Goal: Information Seeking & Learning: Find specific fact

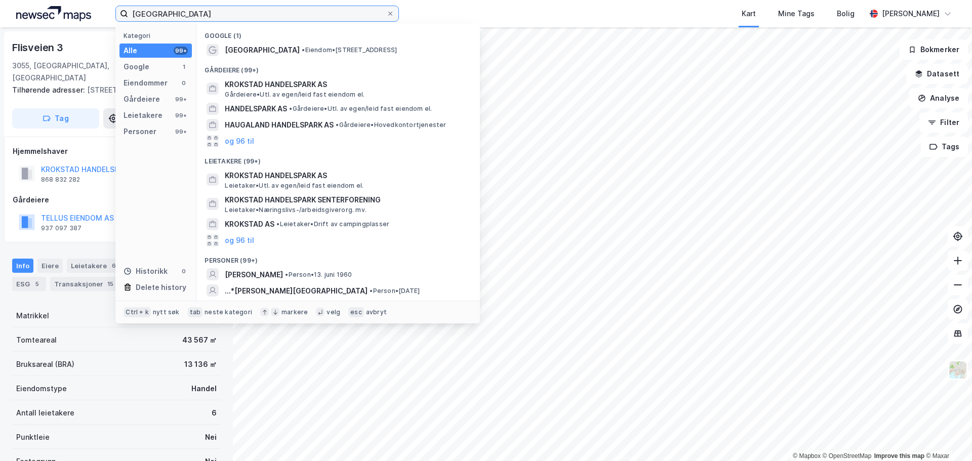
click at [246, 12] on input "[GEOGRAPHIC_DATA]" at bounding box center [257, 13] width 258 height 15
paste input "[PERSON_NAME]"
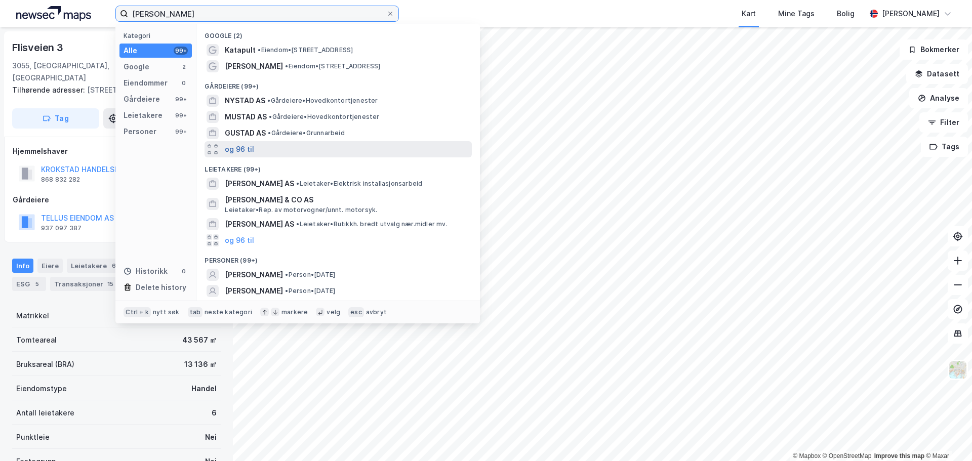
scroll to position [31, 0]
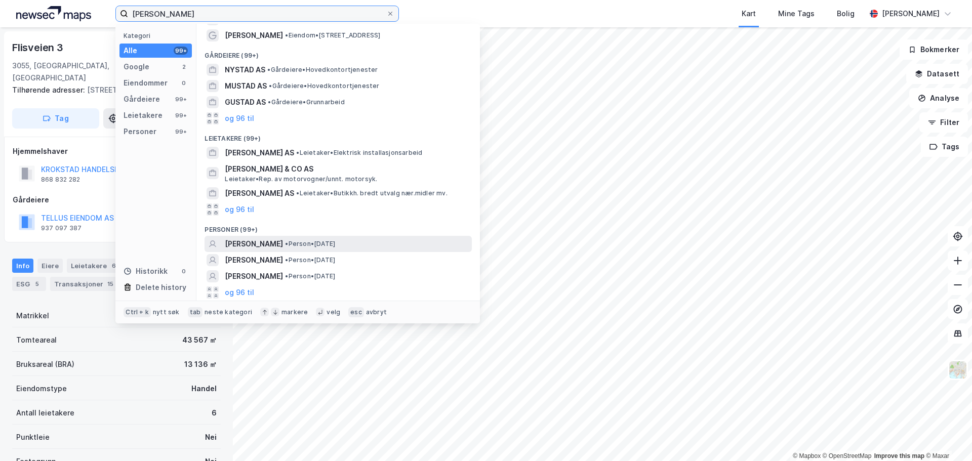
type input "[PERSON_NAME]"
click at [283, 242] on span "[PERSON_NAME]" at bounding box center [254, 244] width 58 height 12
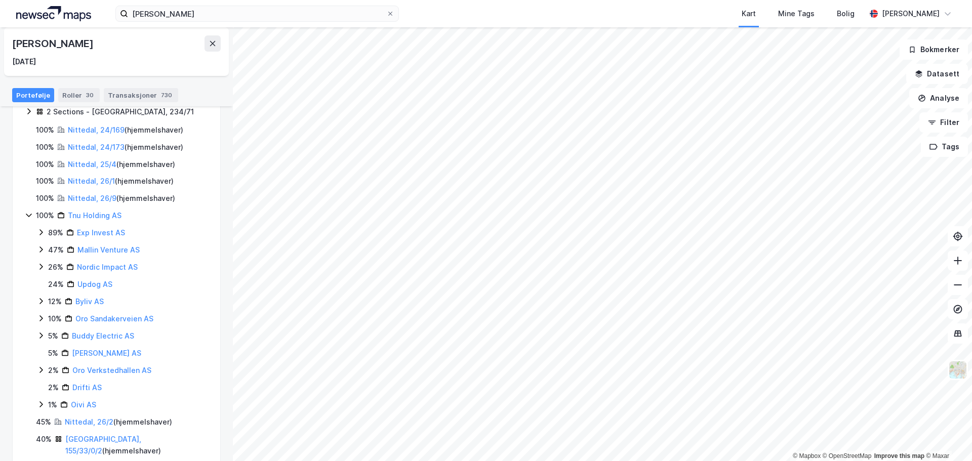
scroll to position [196, 0]
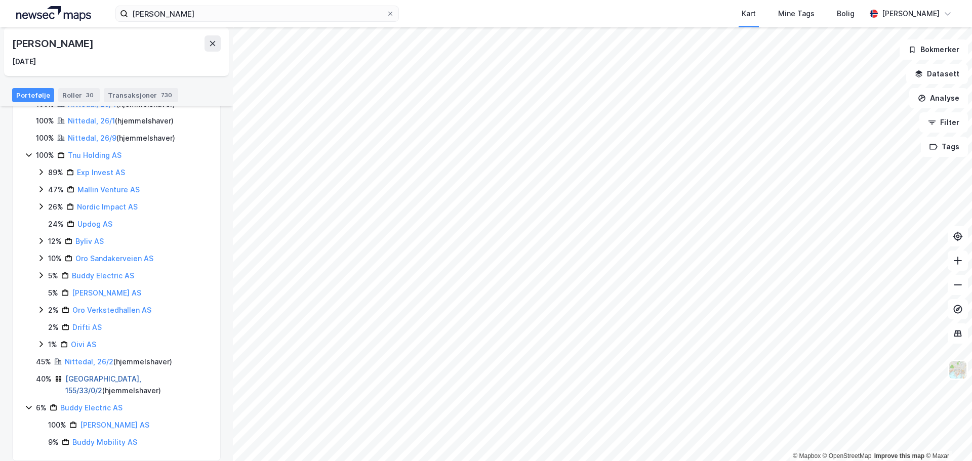
click at [84, 380] on link "[GEOGRAPHIC_DATA], 155/33/0/2" at bounding box center [103, 385] width 76 height 21
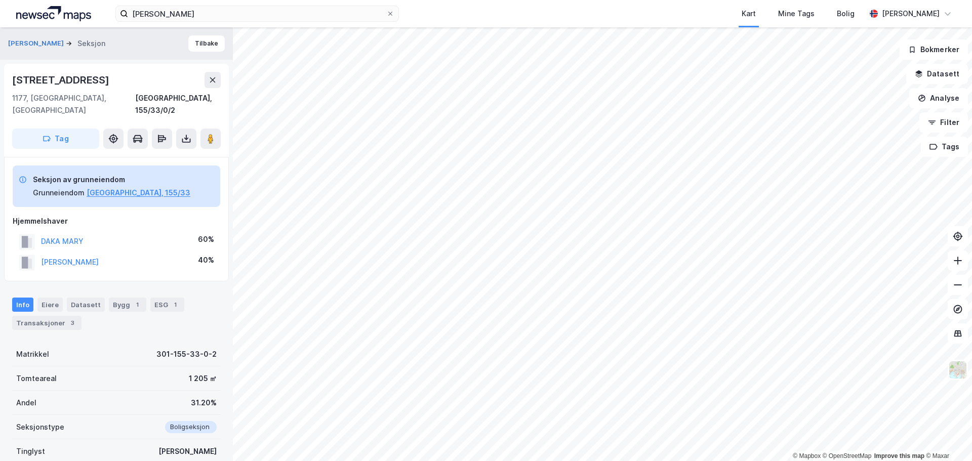
click at [71, 256] on div "[PERSON_NAME]" at bounding box center [70, 262] width 58 height 12
click at [0, 0] on button "[PERSON_NAME]" at bounding box center [0, 0] width 0 height 0
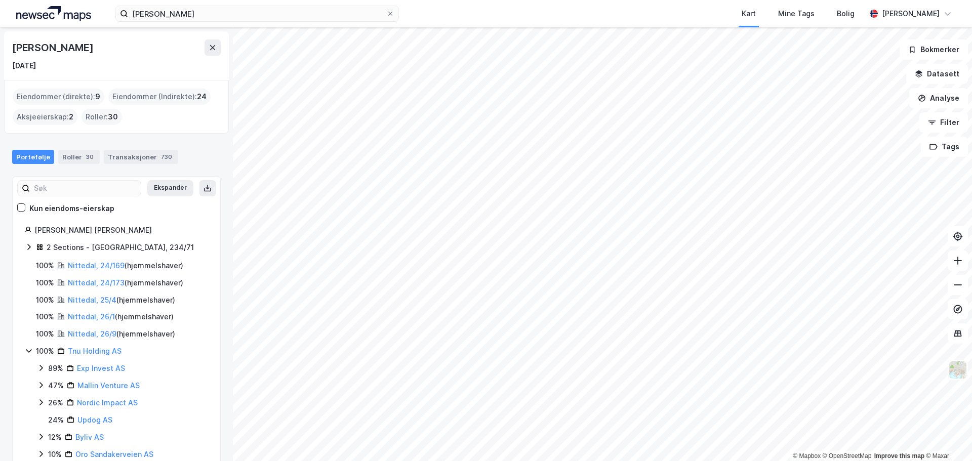
click at [42, 245] on icon at bounding box center [40, 247] width 8 height 8
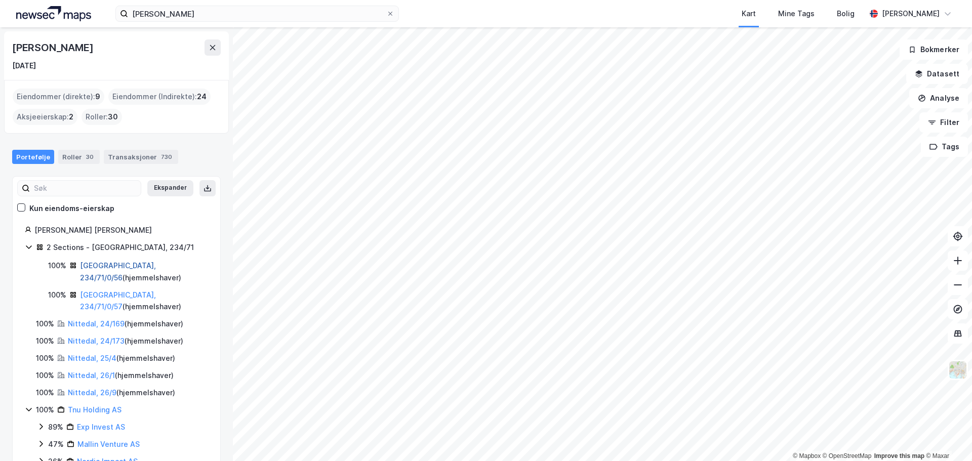
click at [115, 262] on link "[GEOGRAPHIC_DATA], 234/71/0/56" at bounding box center [118, 271] width 76 height 21
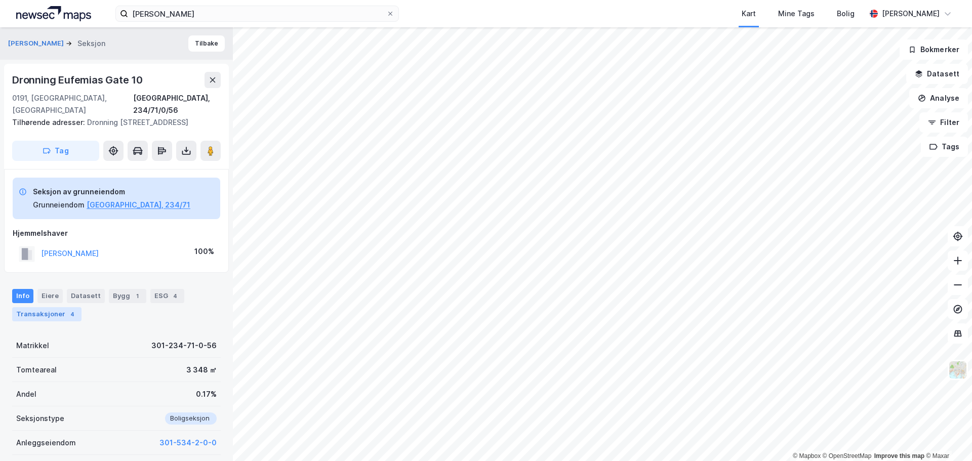
click at [68, 316] on div "4" at bounding box center [72, 314] width 10 height 10
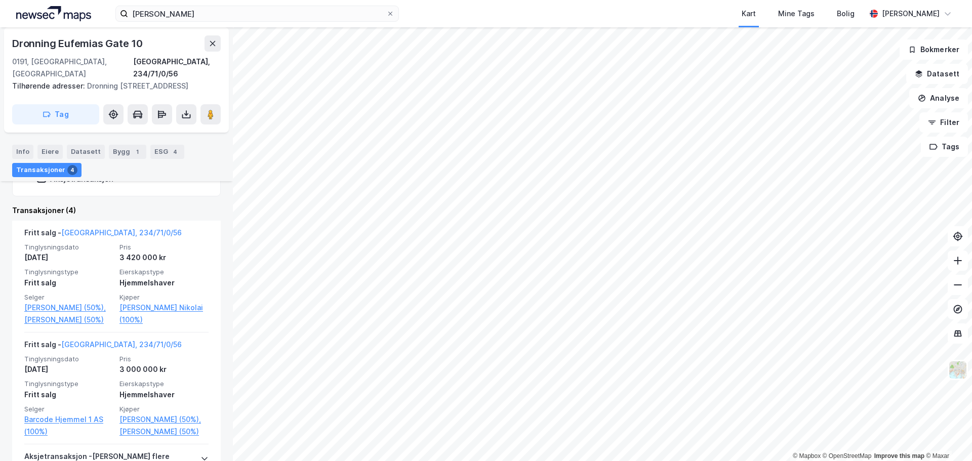
scroll to position [315, 0]
